Goal: Navigation & Orientation: Find specific page/section

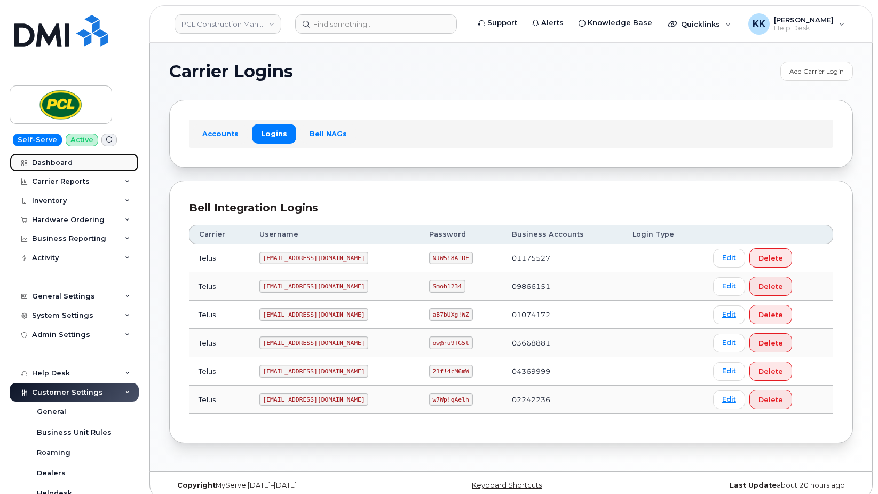
click at [62, 162] on div "Dashboard" at bounding box center [52, 163] width 41 height 9
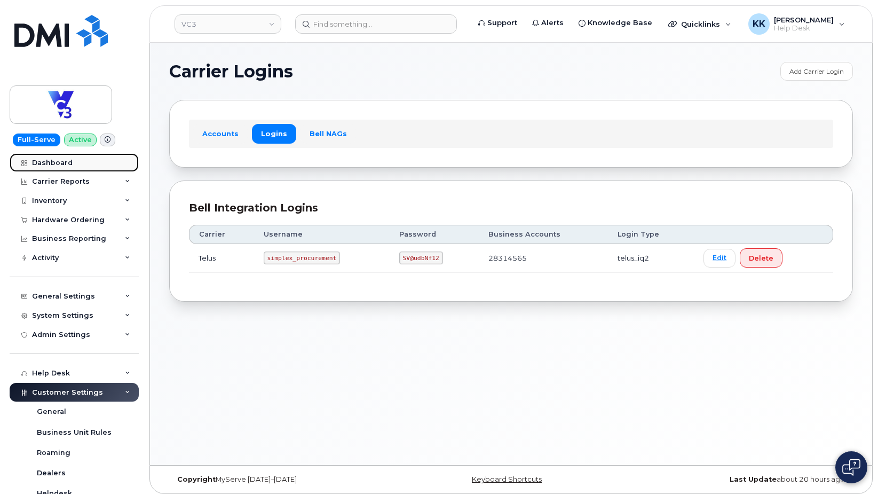
click at [72, 167] on link "Dashboard" at bounding box center [74, 162] width 129 height 19
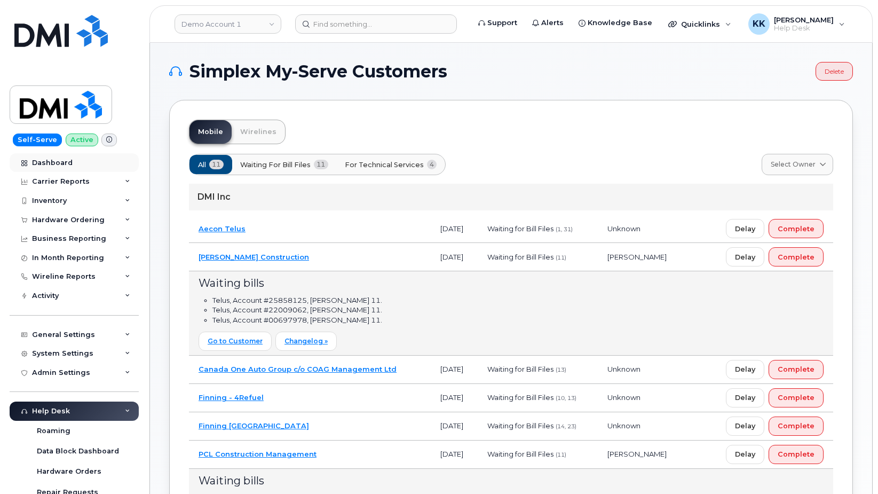
scroll to position [327, 0]
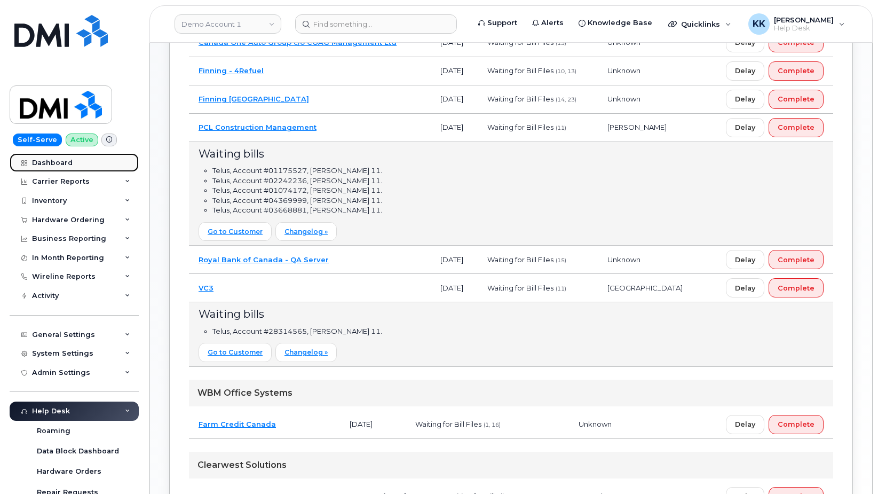
click at [50, 165] on div "Dashboard" at bounding box center [52, 163] width 41 height 9
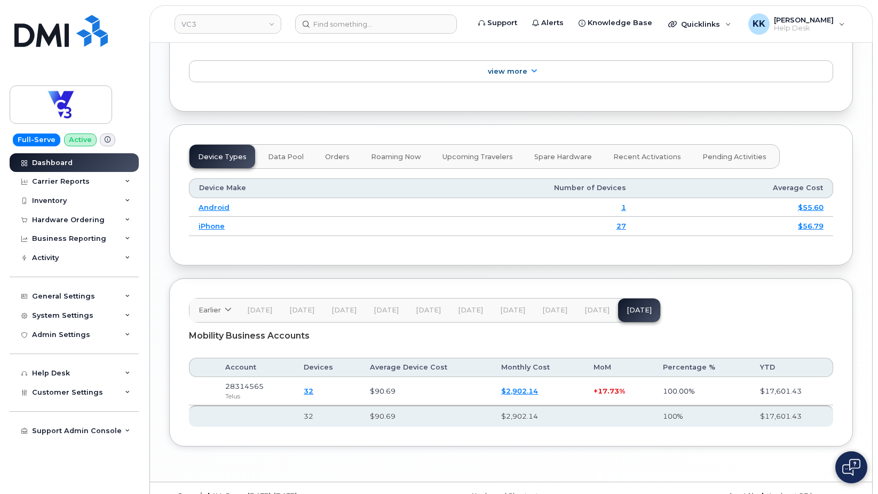
scroll to position [1235, 0]
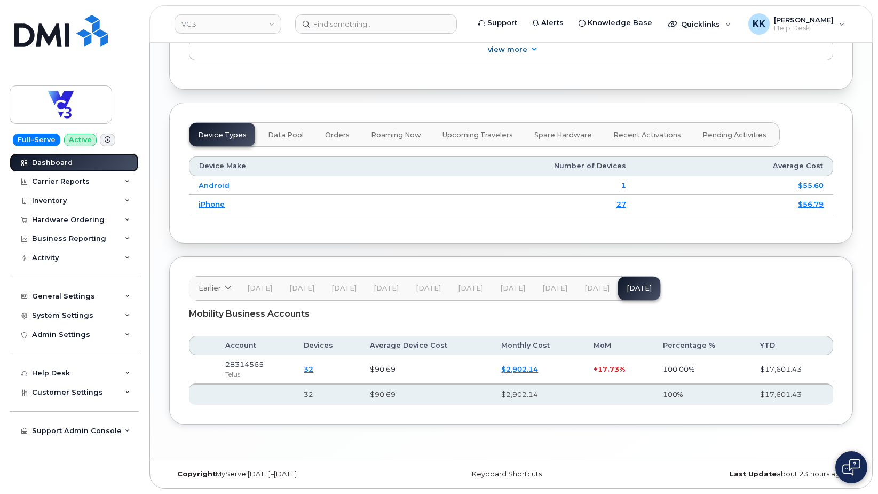
click at [56, 157] on link "Dashboard" at bounding box center [74, 162] width 129 height 19
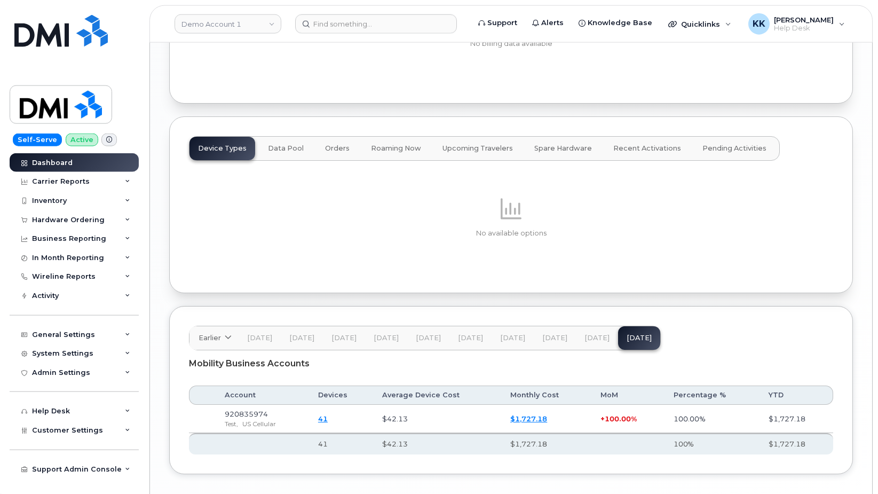
scroll to position [1211, 0]
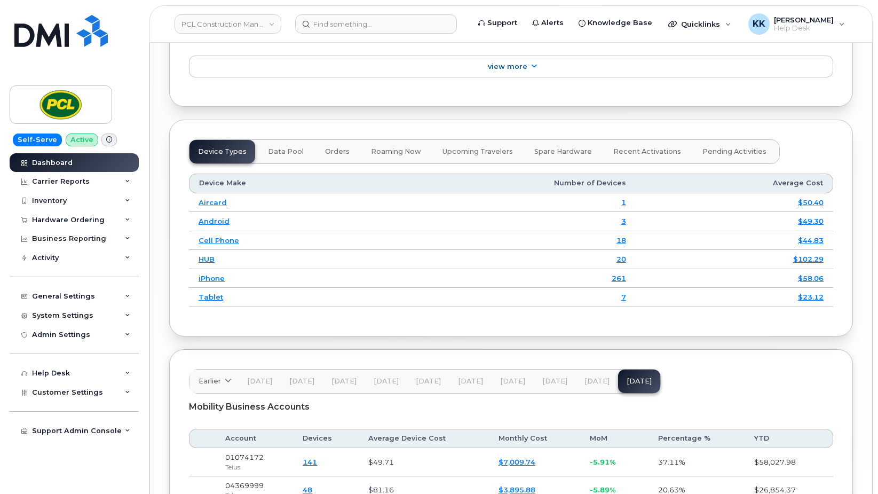
scroll to position [1458, 0]
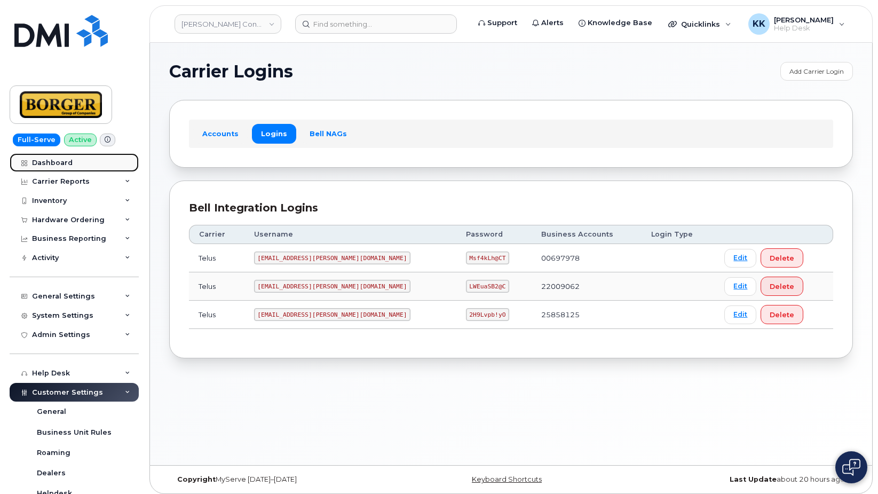
click at [63, 164] on div "Dashboard" at bounding box center [52, 163] width 41 height 9
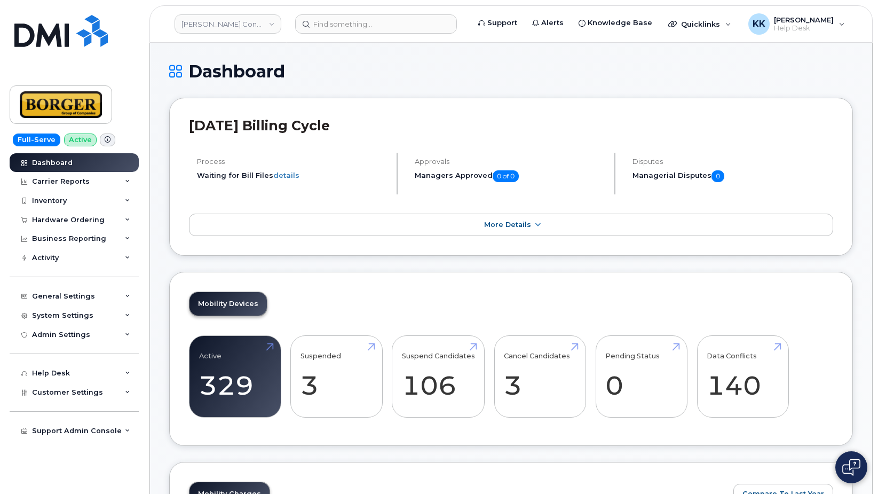
click at [655, 195] on div "August 2025 Billing Cycle Process Waiting for Bill Files details Approvals Mana…" at bounding box center [511, 177] width 684 height 158
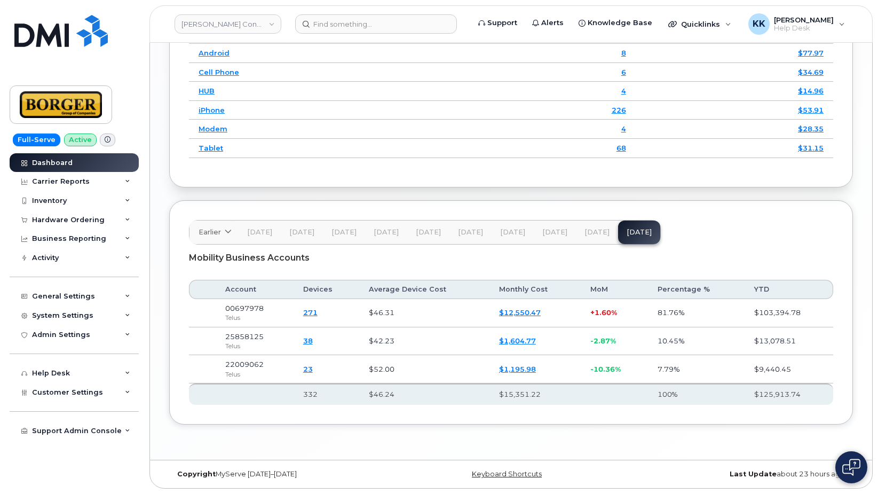
scroll to position [1386, 0]
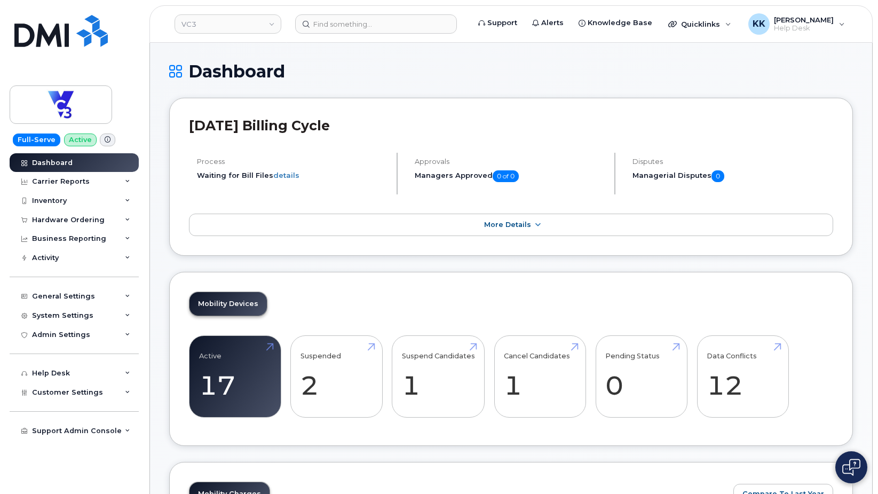
scroll to position [1235, 0]
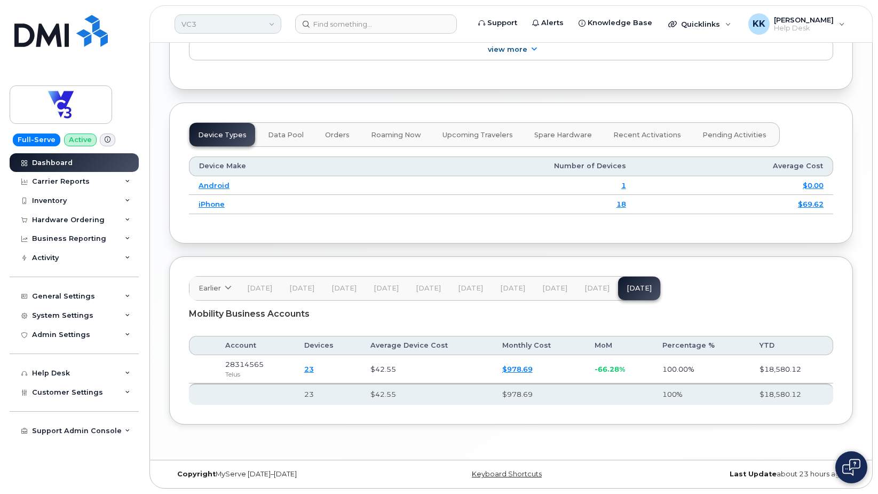
click at [234, 20] on link "VC3" at bounding box center [228, 23] width 107 height 19
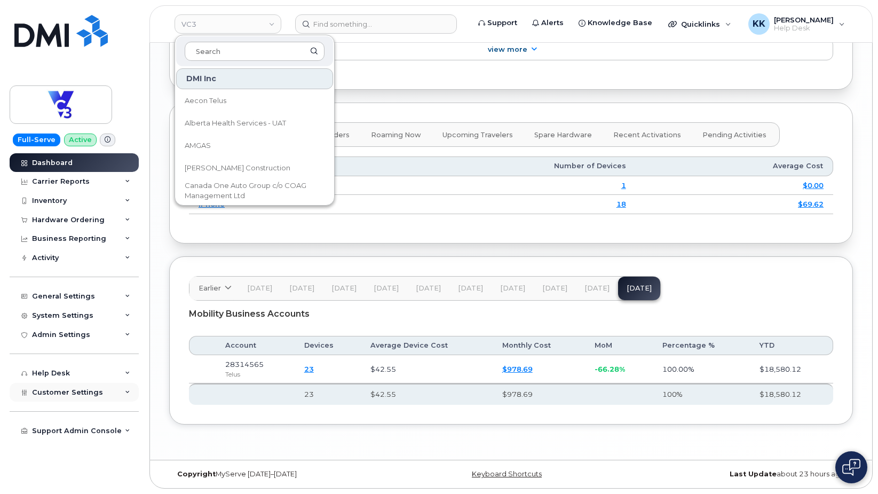
click at [56, 397] on div "Customer Settings" at bounding box center [74, 392] width 129 height 19
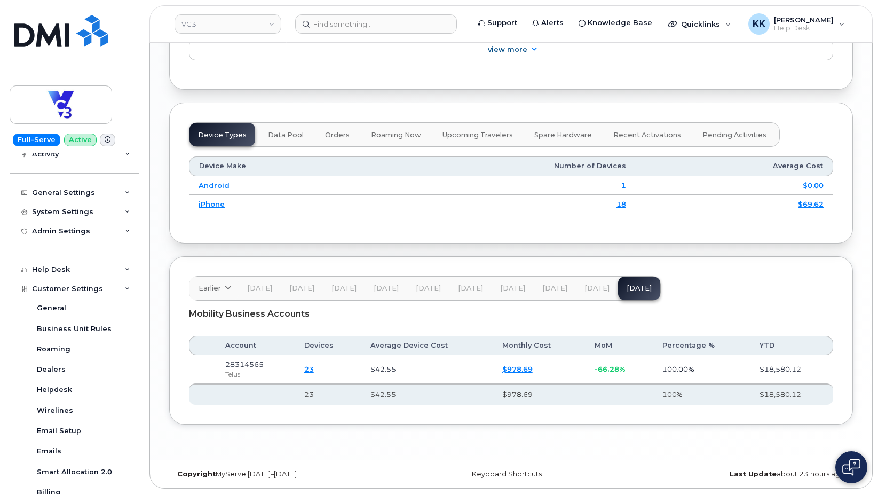
scroll to position [212, 0]
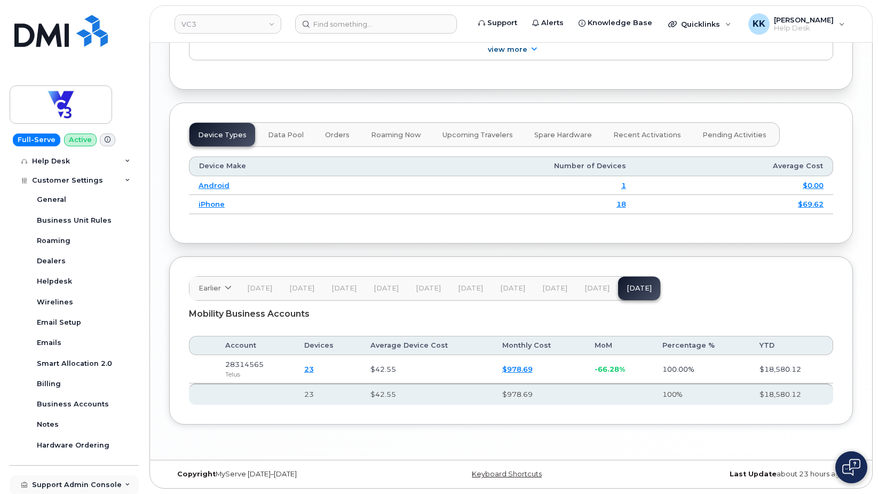
click at [62, 493] on div "Support Admin Console" at bounding box center [74, 484] width 129 height 19
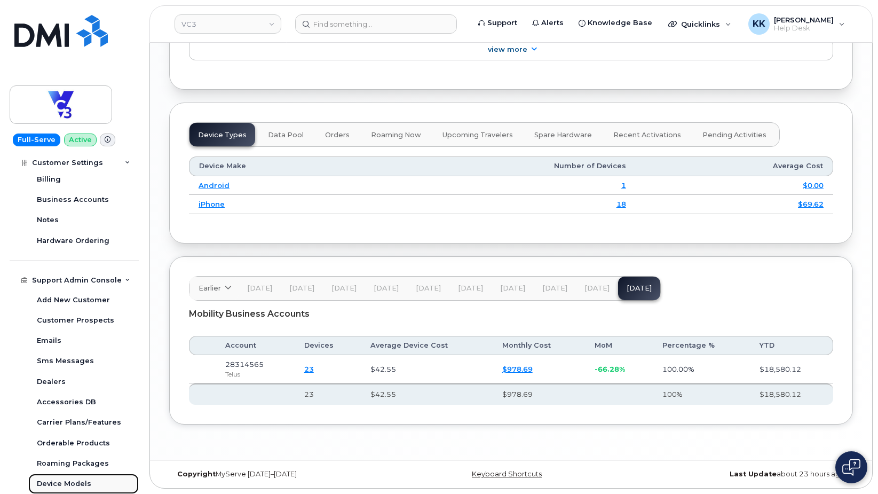
click at [81, 484] on div "Device Models" at bounding box center [64, 484] width 54 height 10
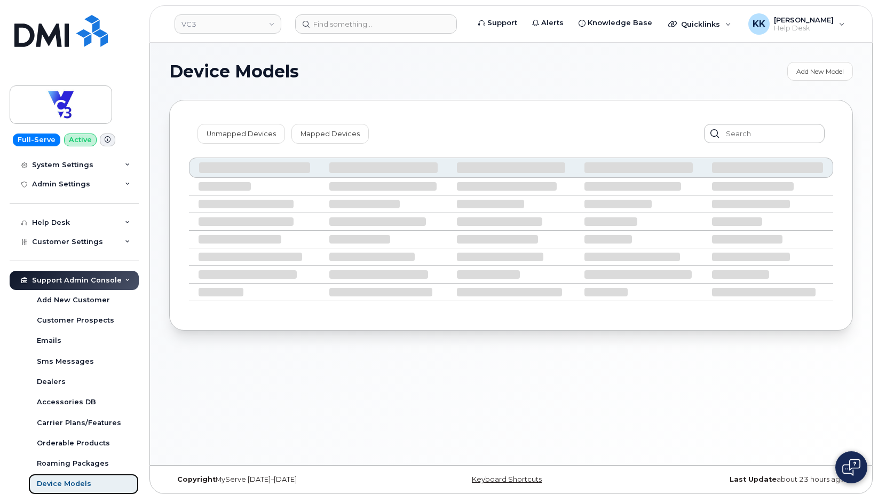
scroll to position [151, 0]
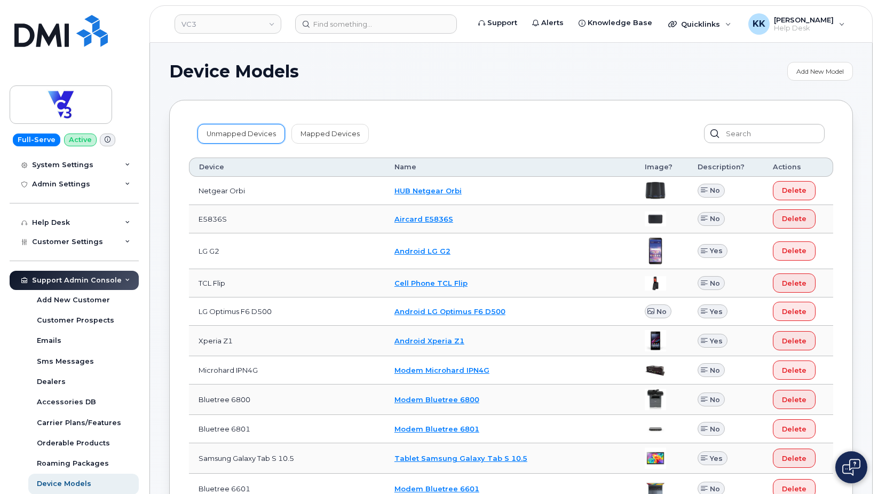
click at [216, 131] on link "Unmapped Devices" at bounding box center [241, 133] width 88 height 19
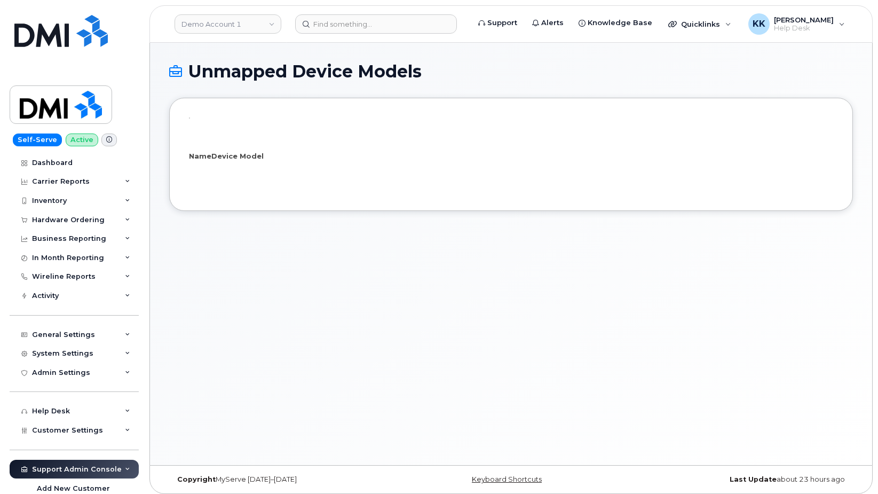
select select "25"
